Goal: Task Accomplishment & Management: Use online tool/utility

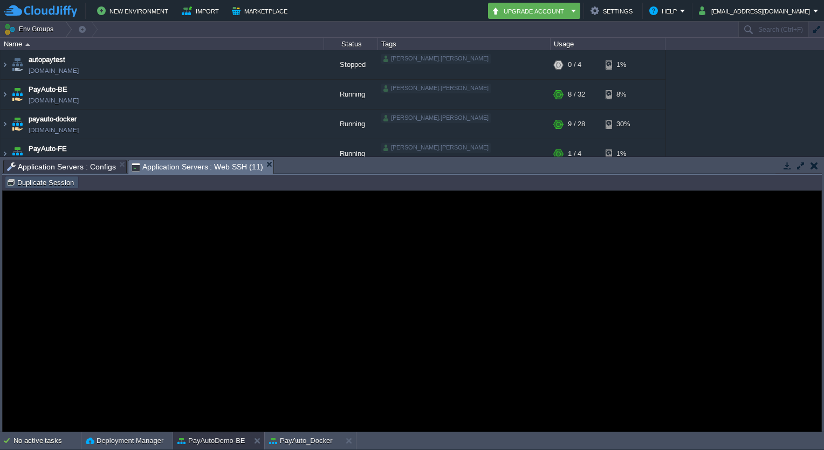
click at [65, 182] on button "Duplicate Session" at bounding box center [41, 182] width 71 height 10
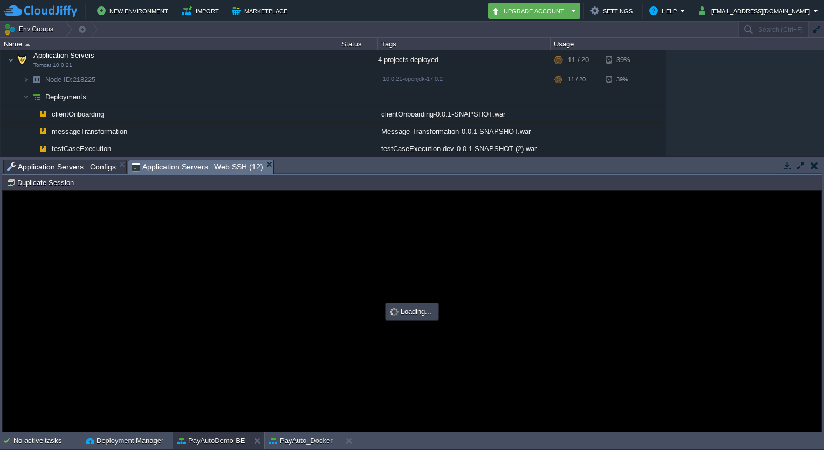
type input "#000000"
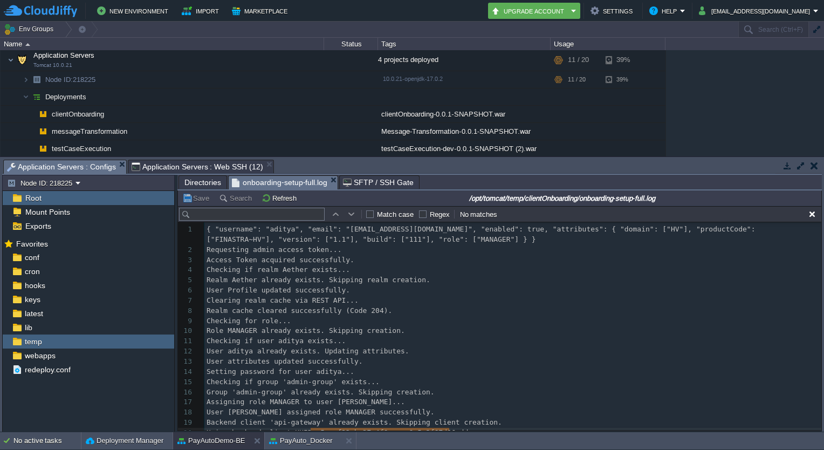
click at [86, 161] on span "Application Servers : Configs" at bounding box center [61, 166] width 109 height 13
click at [271, 196] on button "Refresh" at bounding box center [281, 198] width 38 height 10
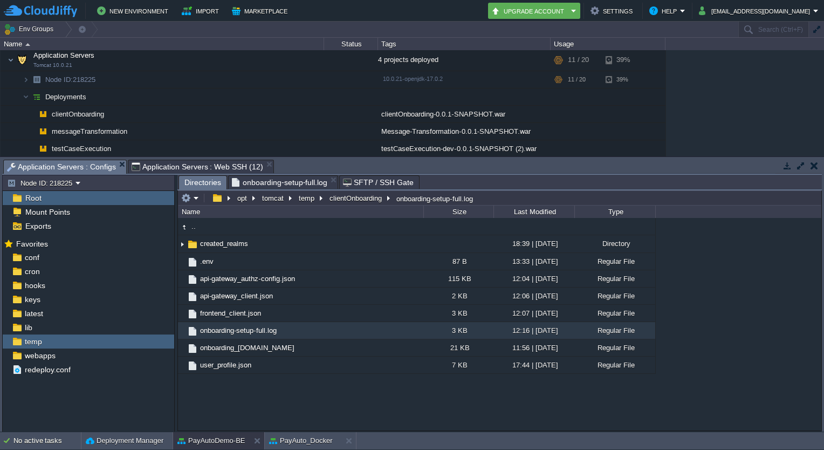
click at [208, 182] on span "Directories" at bounding box center [202, 182] width 37 height 13
click at [298, 199] on button "temp" at bounding box center [307, 198] width 20 height 10
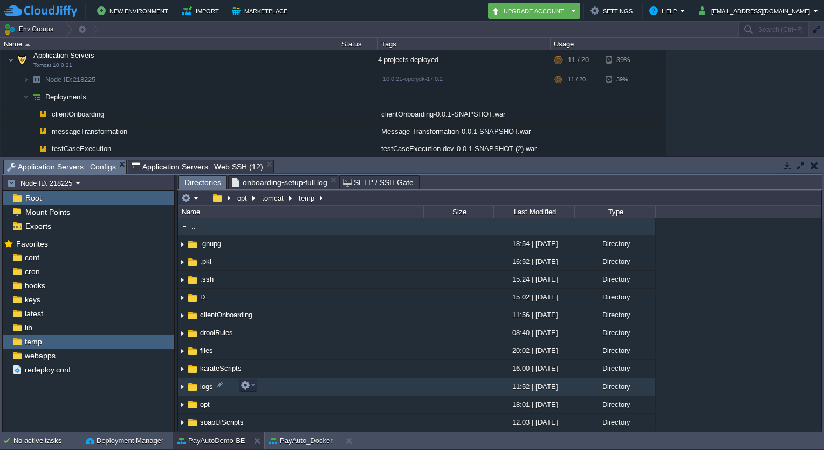
scroll to position [80, 0]
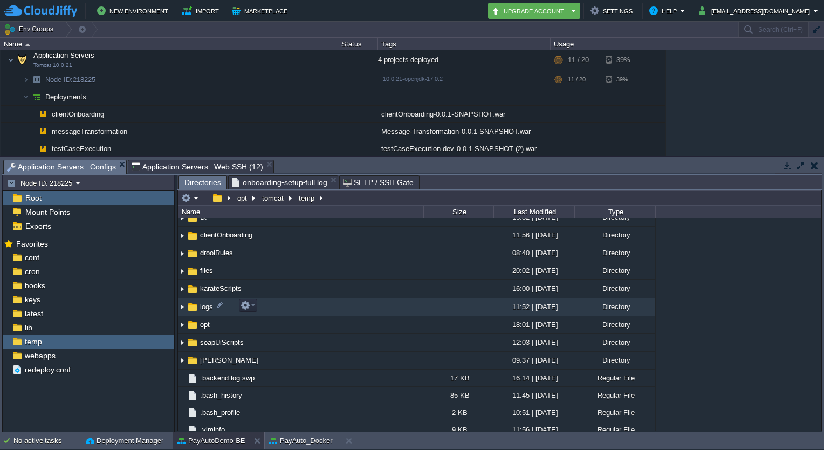
click at [204, 303] on span "logs" at bounding box center [207, 306] width 16 height 9
click at [206, 305] on span "logs" at bounding box center [207, 306] width 16 height 9
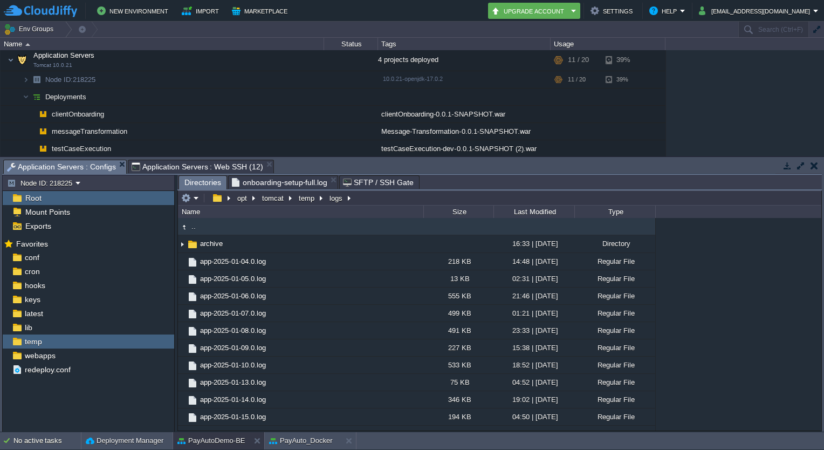
scroll to position [240, 0]
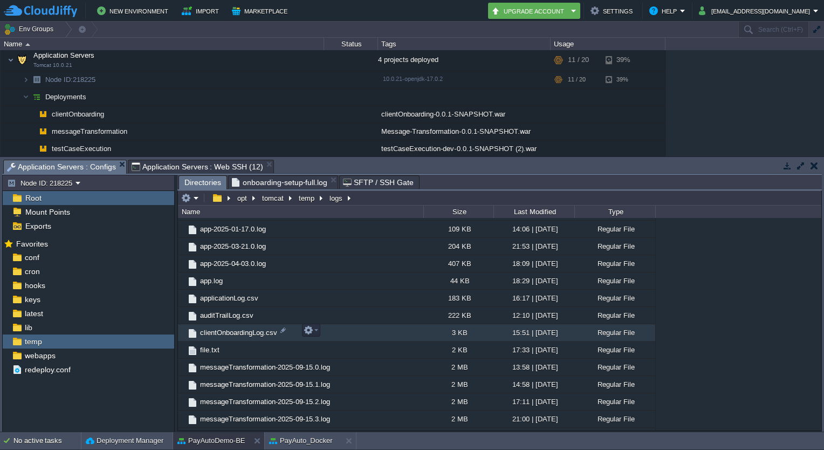
click at [248, 333] on span "clientOnboardingLog.csv" at bounding box center [239, 332] width 80 height 9
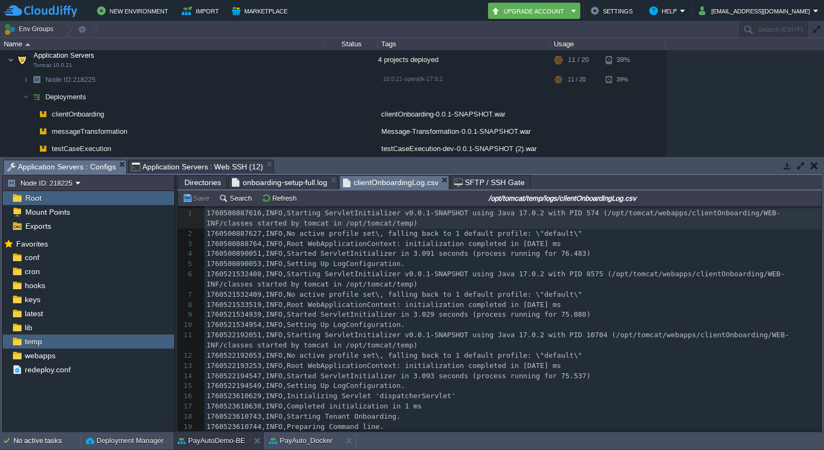
scroll to position [136, 0]
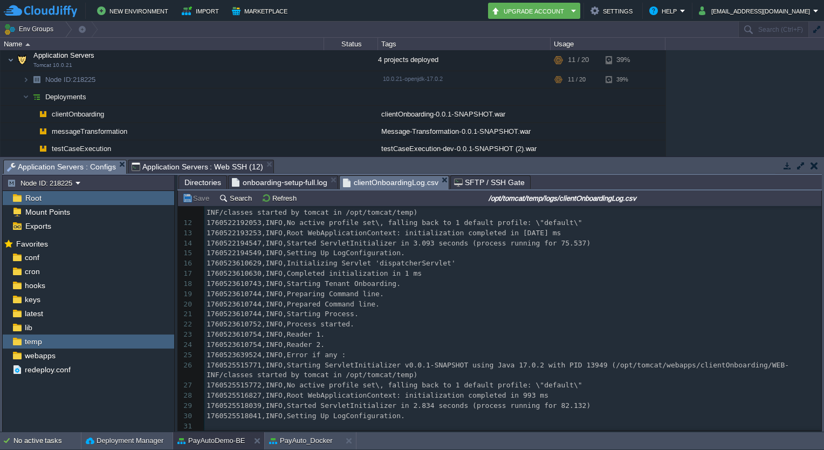
type textarea "-"
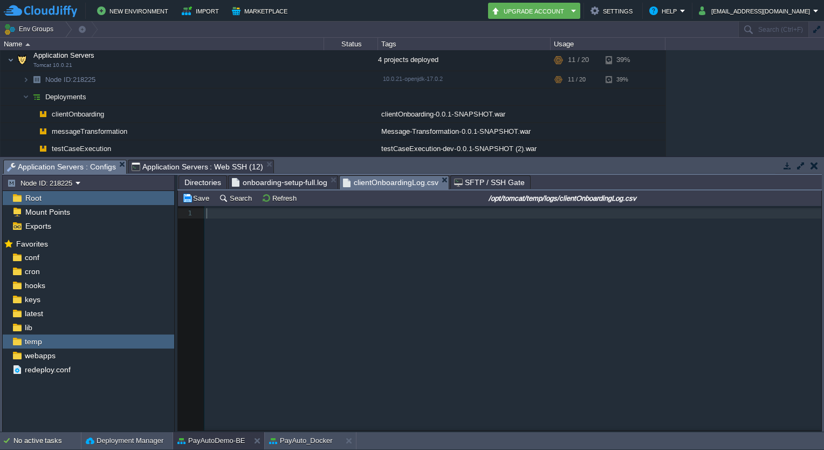
scroll to position [0, 0]
click at [194, 193] on td "Save" at bounding box center [197, 197] width 33 height 13
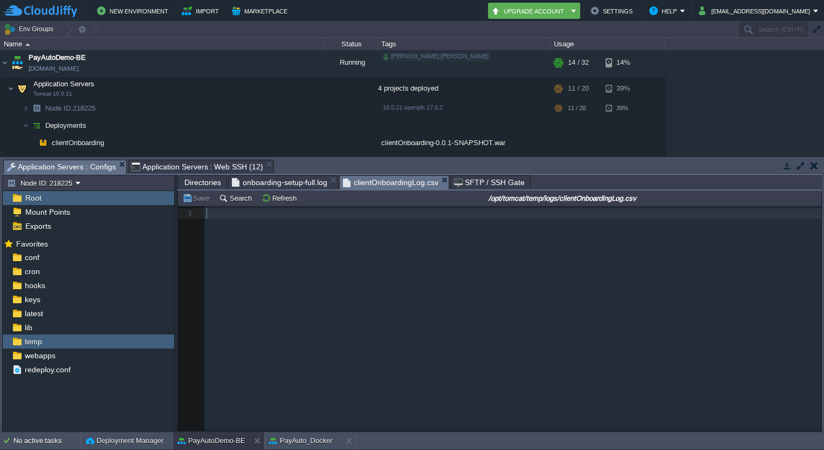
click at [403, 421] on div "xxxxxxxxxx 1 1 ​" at bounding box center [508, 326] width 660 height 241
type textarea "@Everyone"
click at [206, 87] on button "button" at bounding box center [211, 88] width 10 height 10
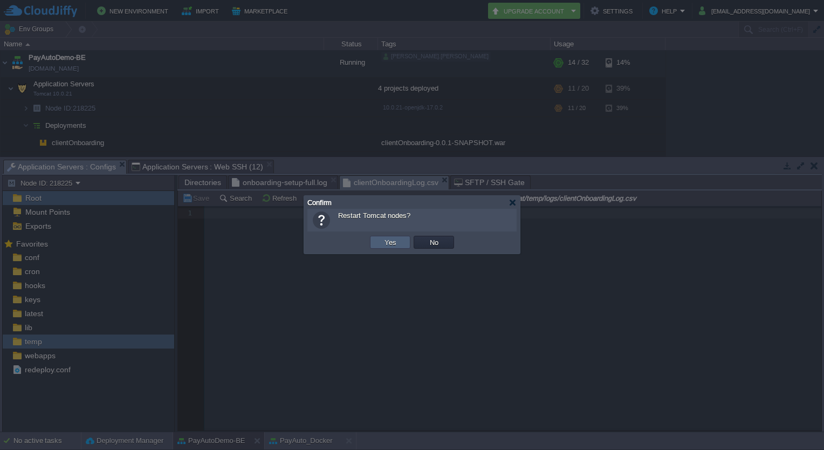
click at [384, 243] on button "Yes" at bounding box center [390, 242] width 18 height 10
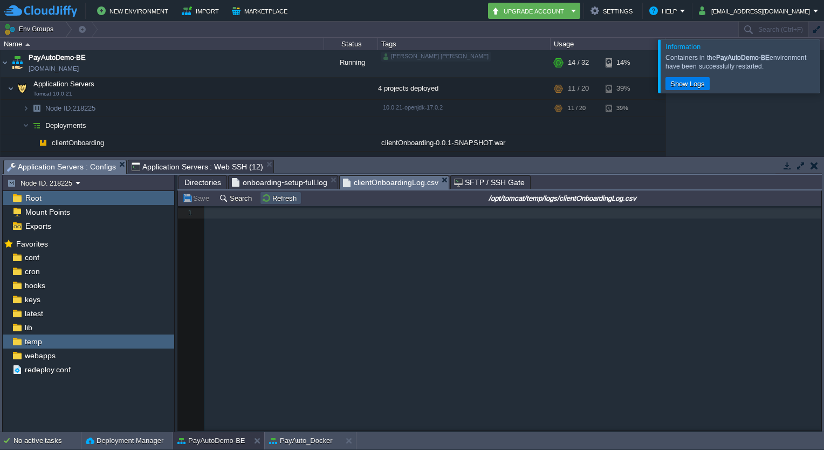
click at [273, 201] on button "Refresh" at bounding box center [281, 198] width 38 height 10
click at [285, 201] on button "Refresh" at bounding box center [281, 198] width 38 height 10
